Goal: Information Seeking & Learning: Learn about a topic

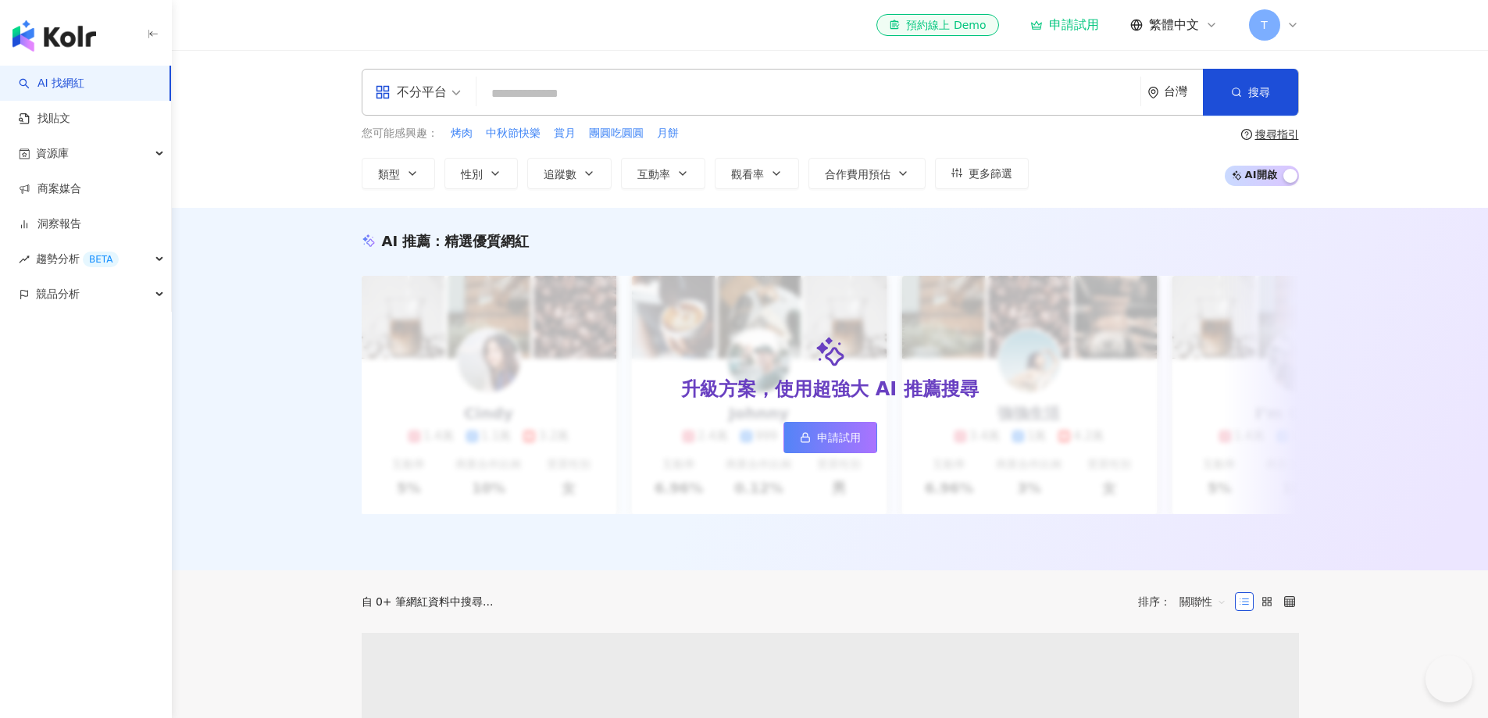
click at [1002, 95] on input "search" at bounding box center [809, 94] width 652 height 30
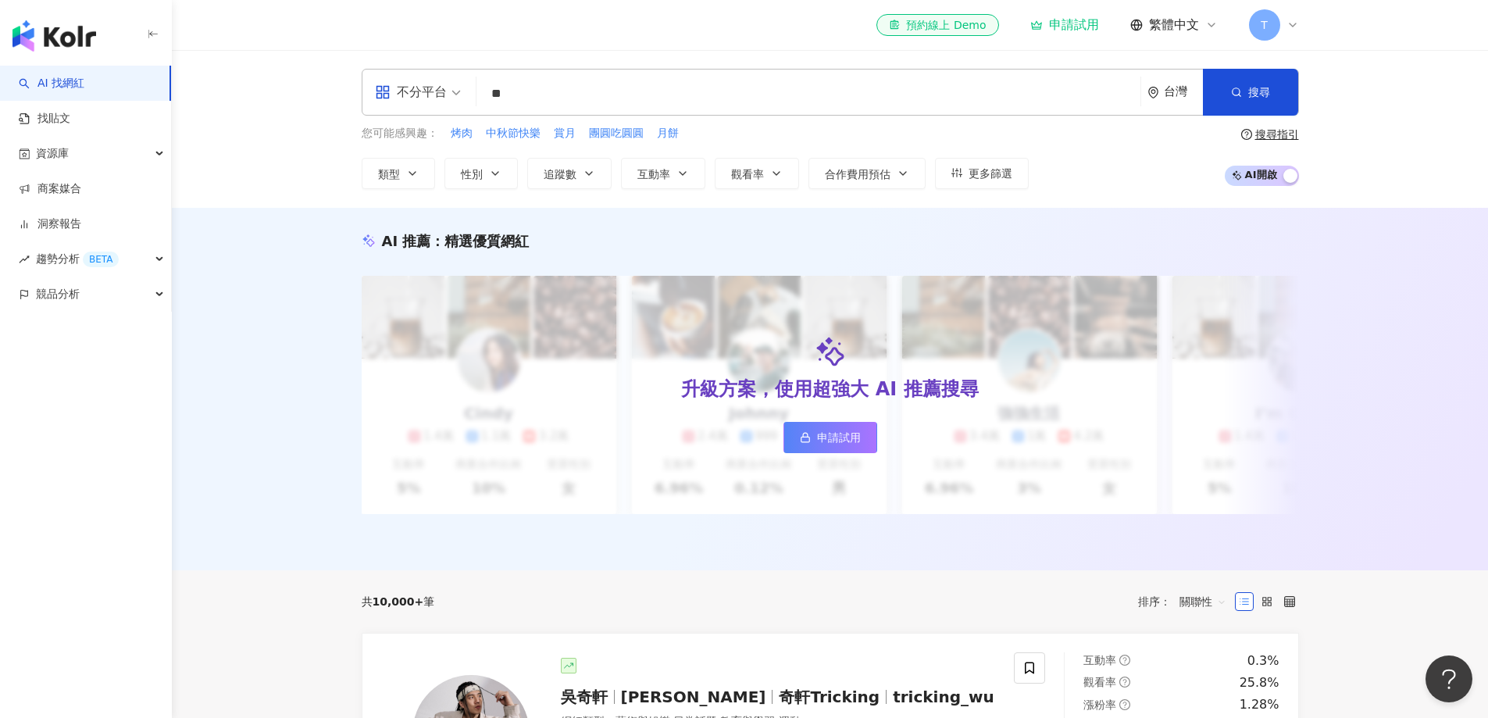
type input "**"
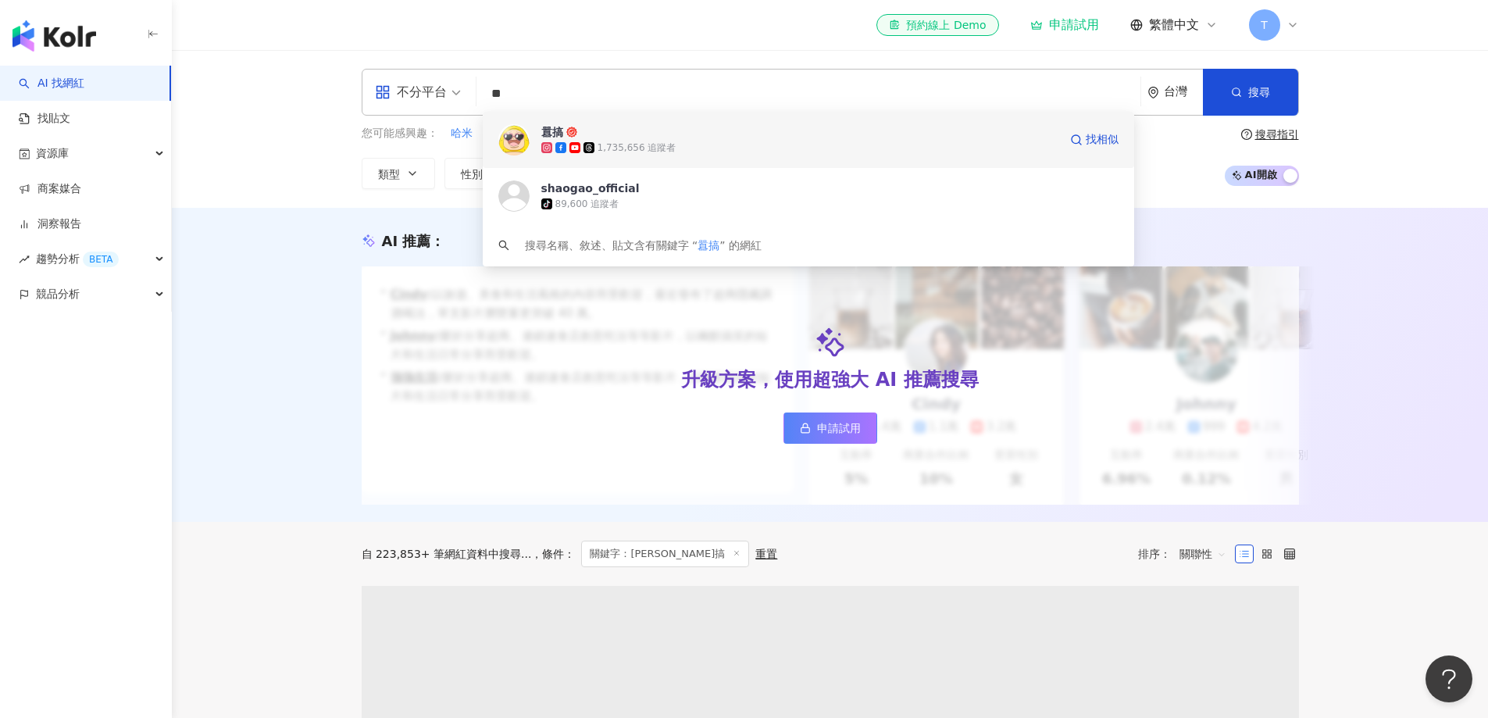
click at [1007, 152] on div "1,735,656 追蹤者" at bounding box center [799, 148] width 517 height 16
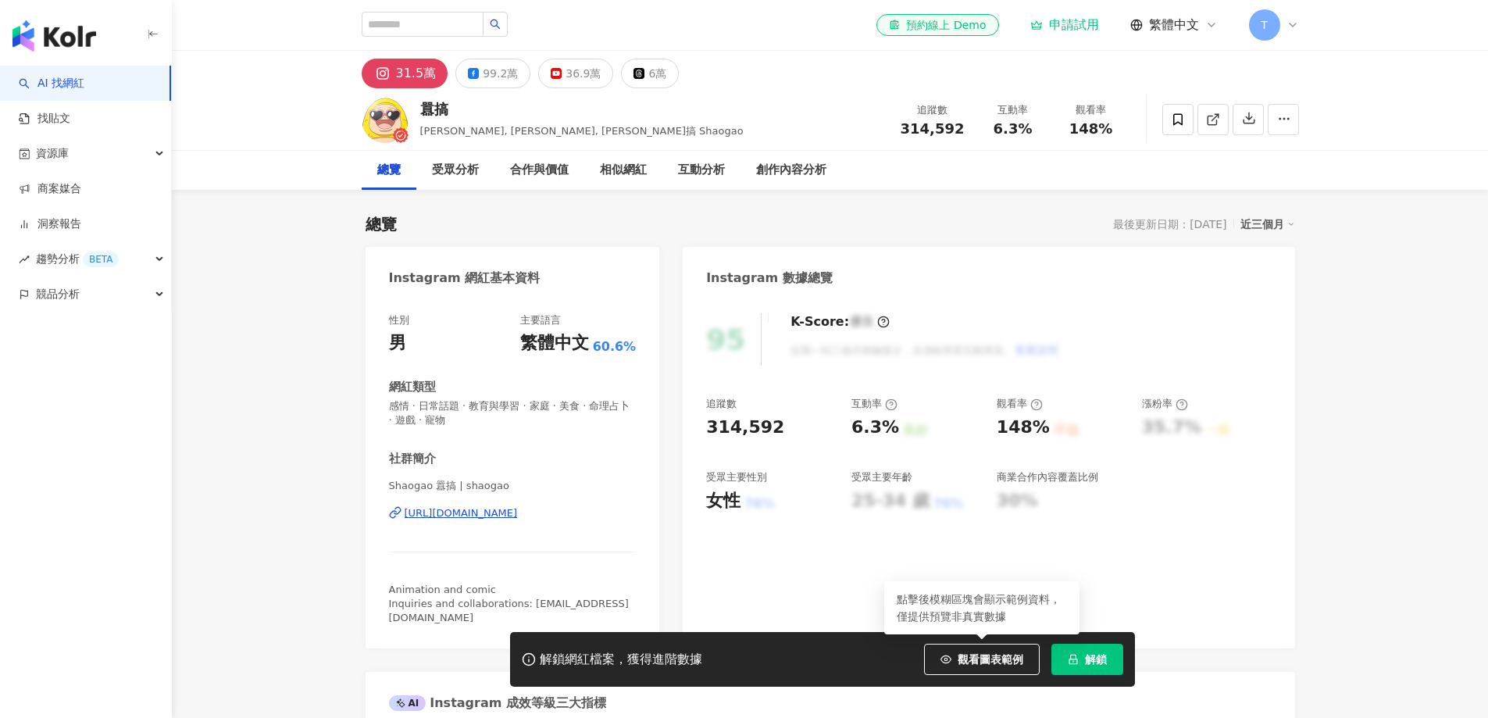
click at [1084, 668] on button "解鎖" at bounding box center [1088, 659] width 72 height 31
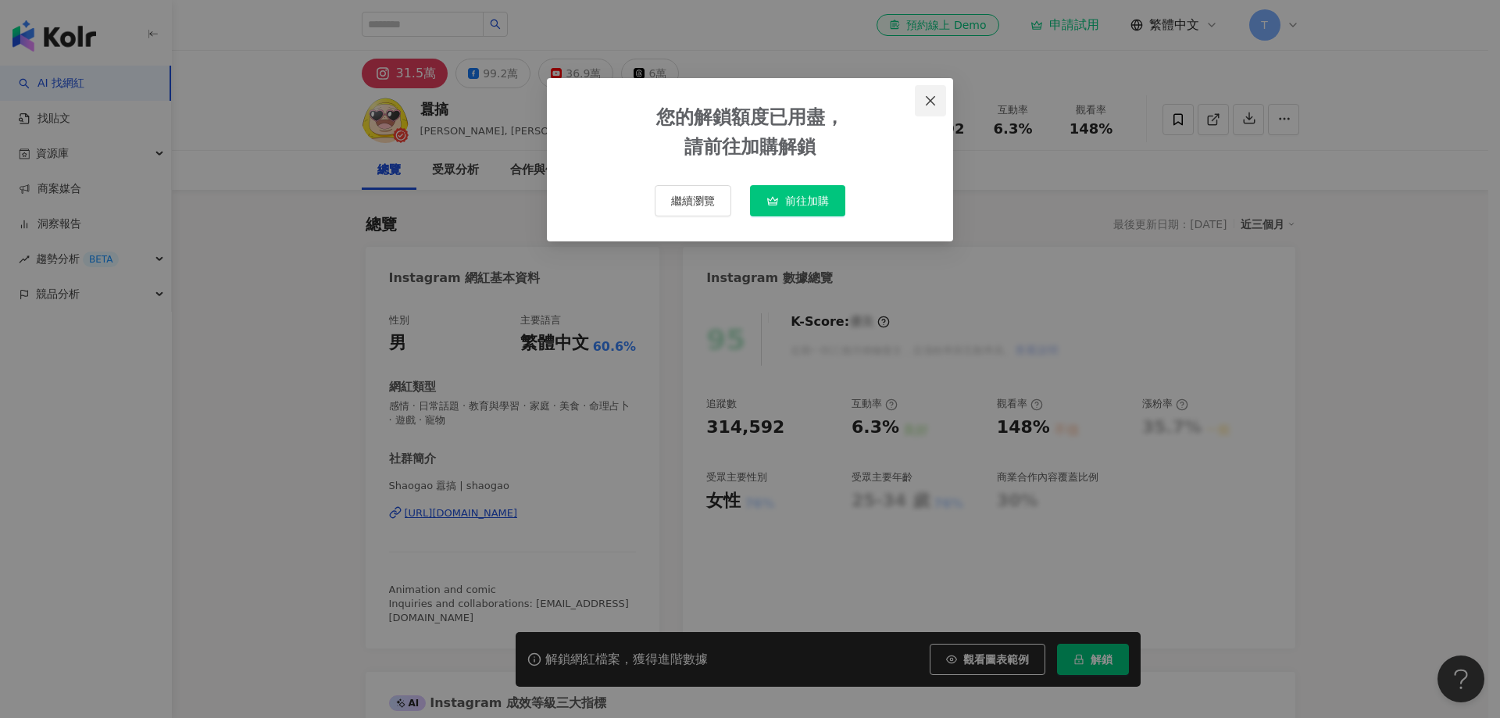
click at [925, 95] on icon "close" at bounding box center [930, 101] width 12 height 12
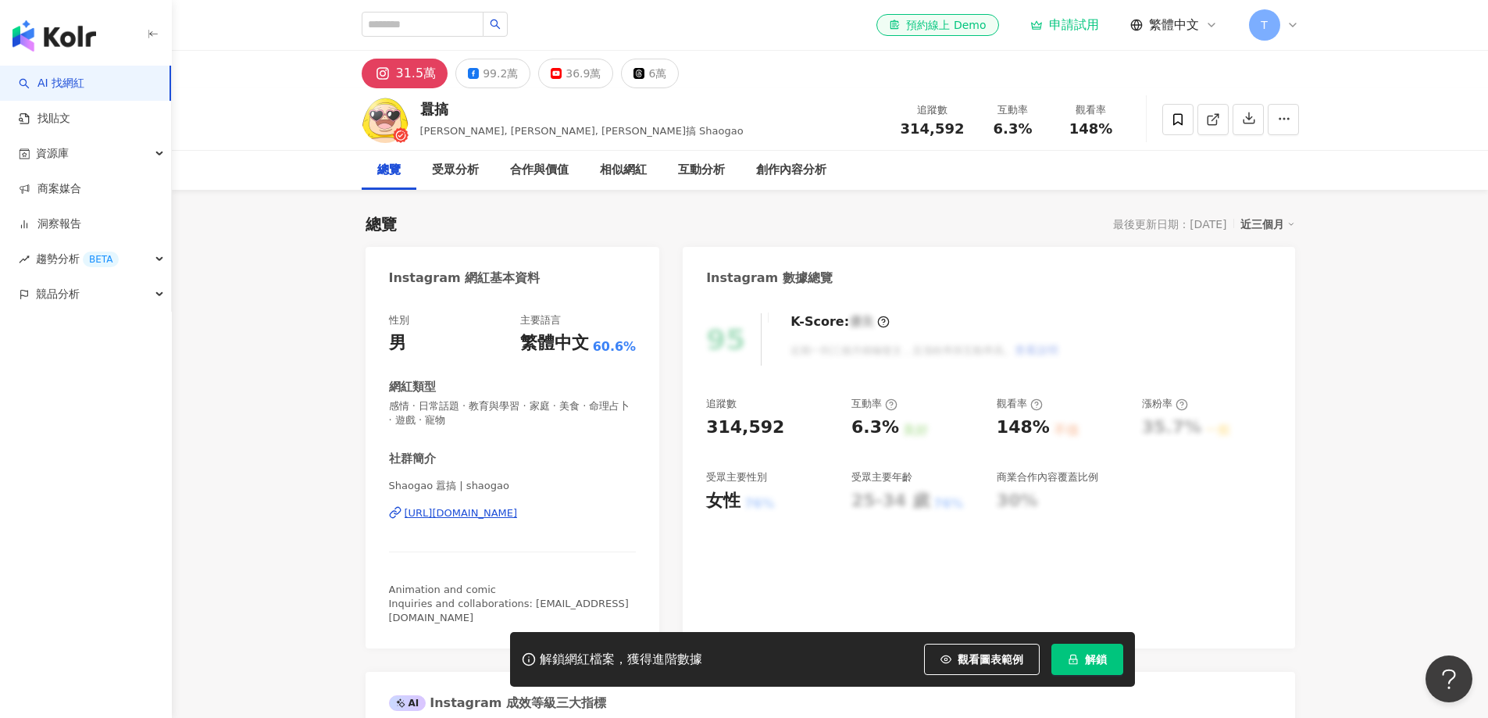
click at [1257, 512] on div "追蹤數 314,592 互動率 6.3% 良好 觀看率 148% 不佳 漲粉率 35.7% 一般 受眾主要性別 女性 76% 受眾主要年齡 25-34 歲 7…" at bounding box center [988, 455] width 565 height 116
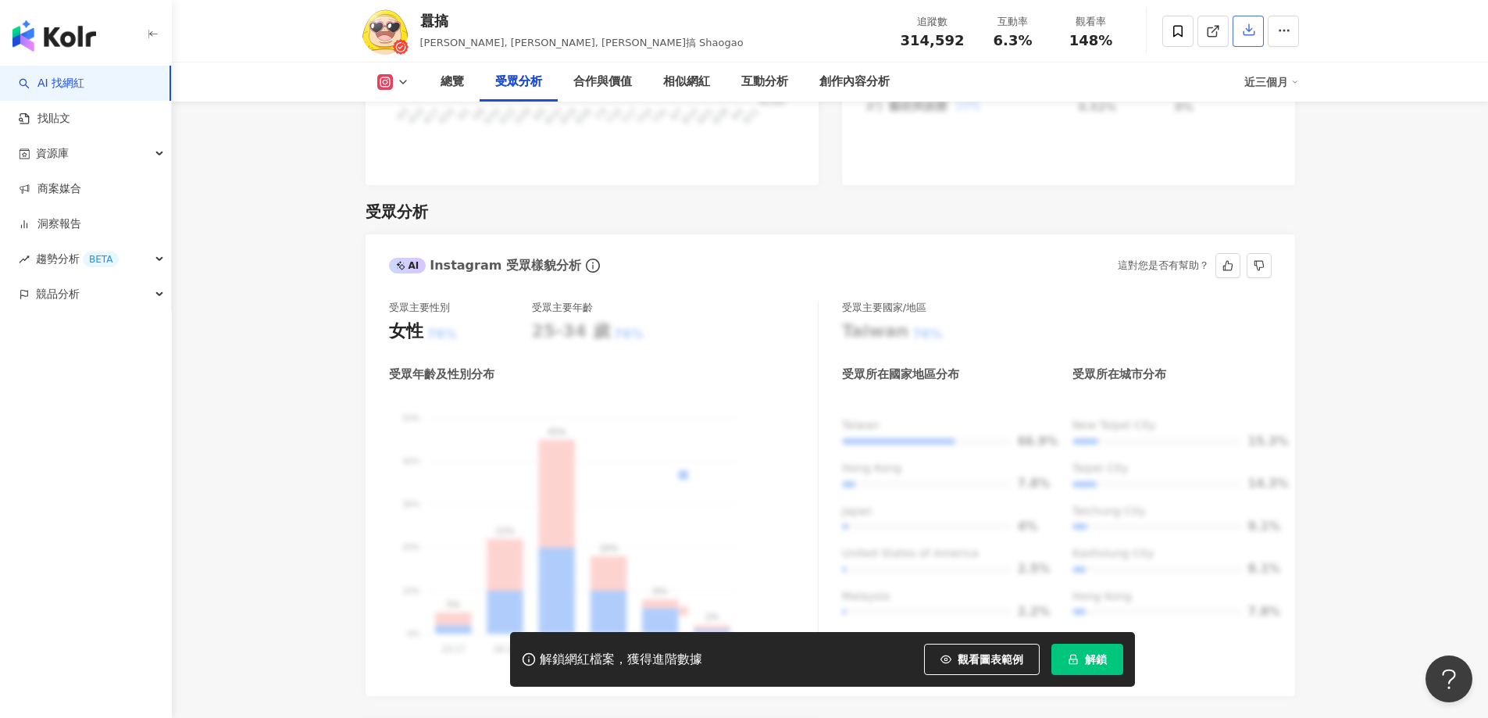
scroll to position [1250, 0]
